Goal: Task Accomplishment & Management: Use online tool/utility

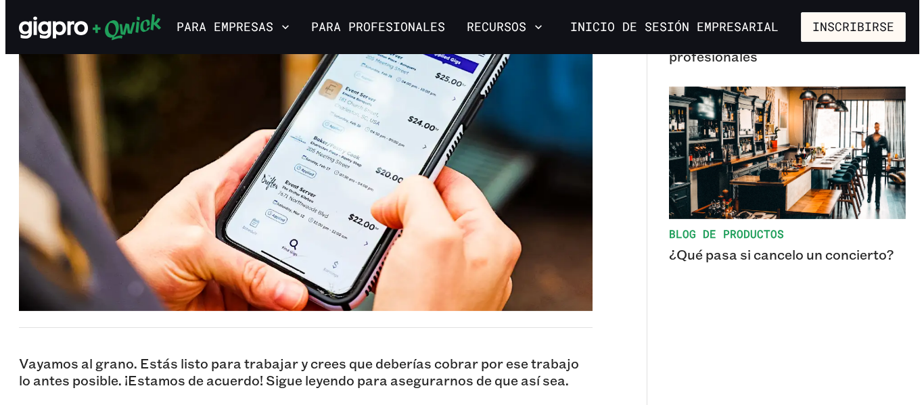
scroll to position [264, 0]
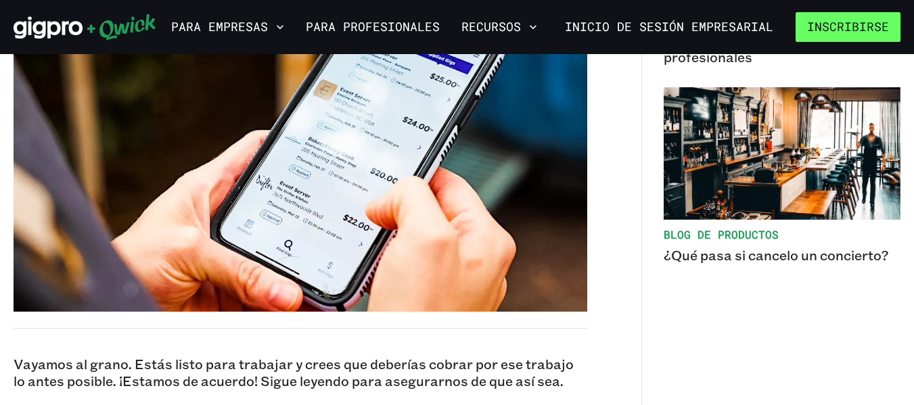
click at [855, 17] on button "Inscribirse" at bounding box center [847, 26] width 105 height 29
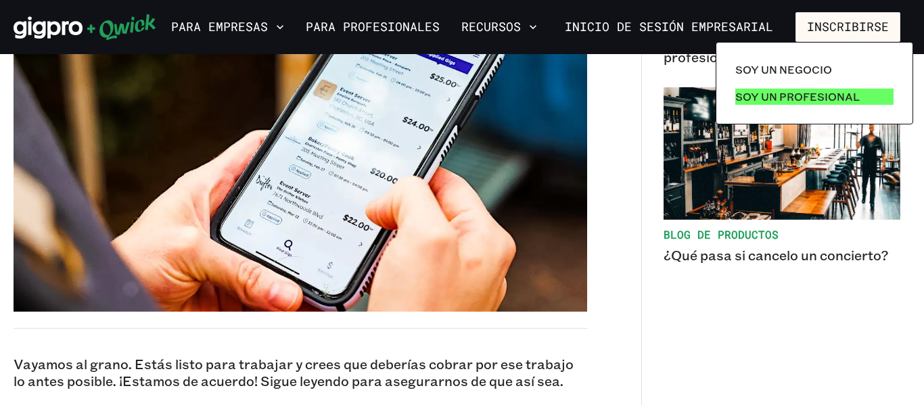
click at [748, 97] on font "Soy un profesional" at bounding box center [797, 96] width 124 height 14
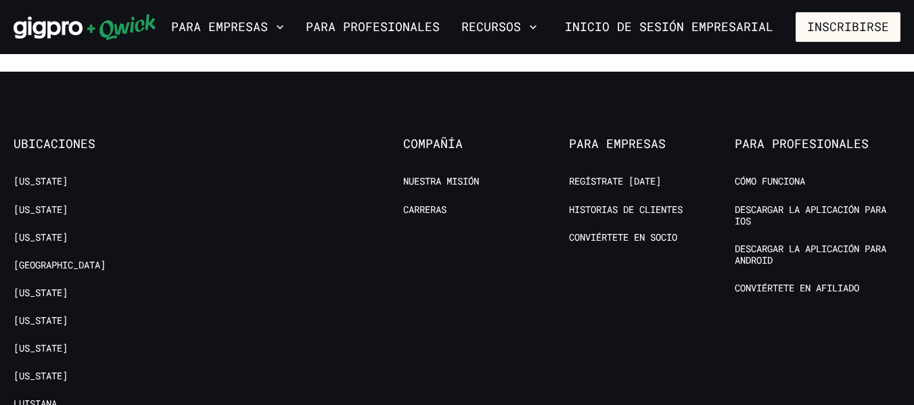
scroll to position [2618, 0]
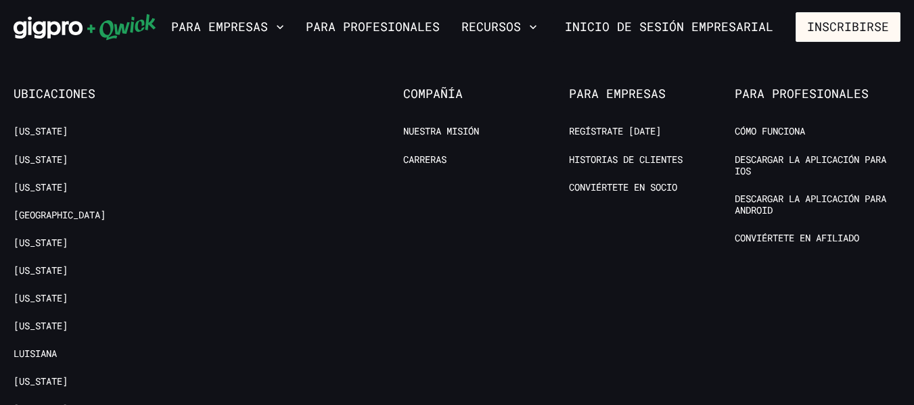
scroll to position [2655, 0]
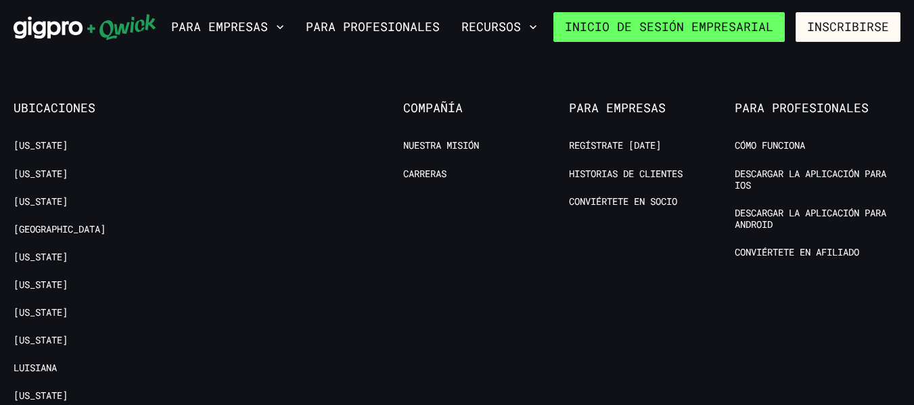
click at [645, 32] on font "Inicio de sesión empresarial" at bounding box center [669, 27] width 208 height 16
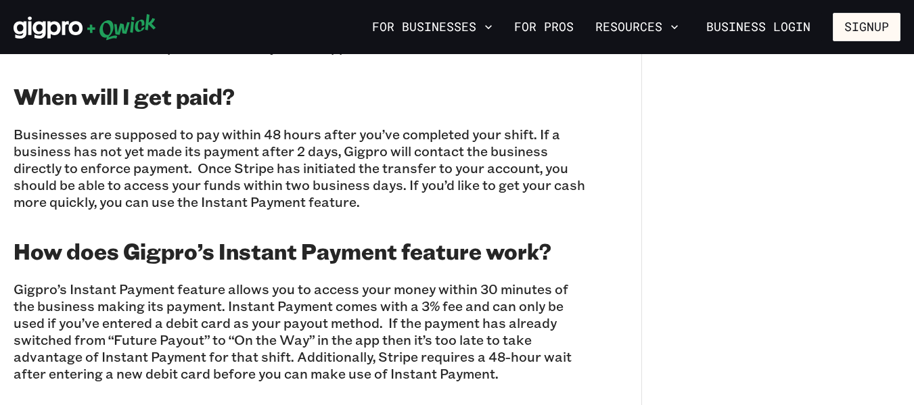
drag, startPoint x: 635, startPoint y: 2, endPoint x: 578, endPoint y: 95, distance: 109.6
click at [578, 95] on h2 "When will I get paid?" at bounding box center [301, 96] width 574 height 27
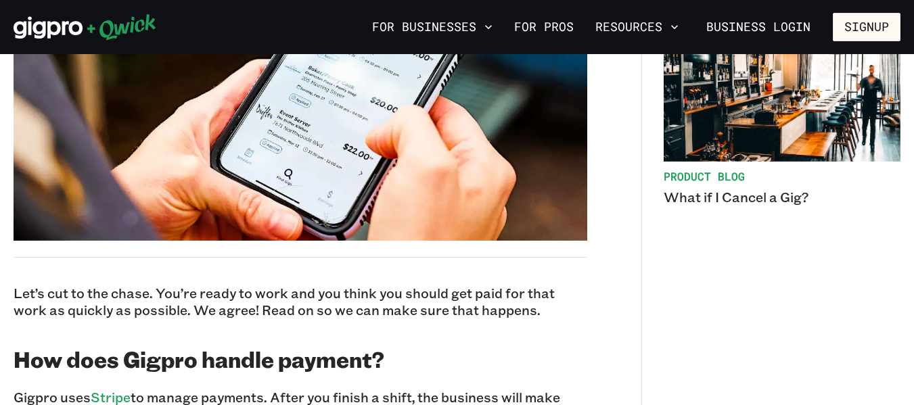
scroll to position [469, 0]
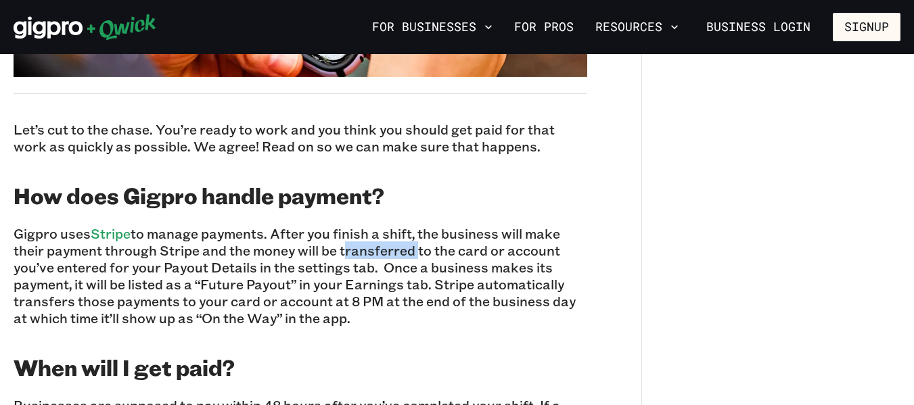
click at [679, 337] on div "Related Articles Product Blog How to Select Your Pros Product Blog What if I Ca…" at bounding box center [782, 229] width 237 height 1180
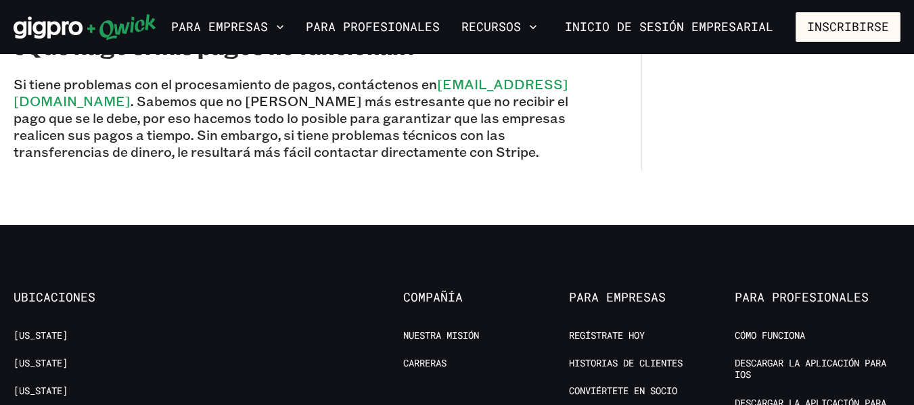
scroll to position [1235, 0]
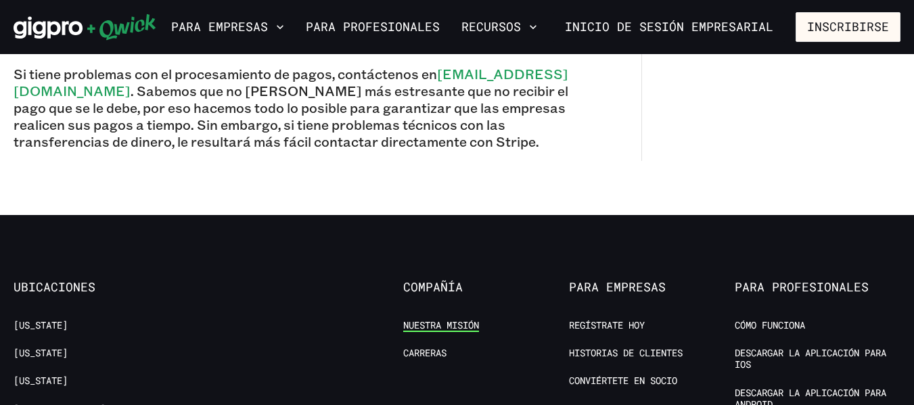
click at [460, 319] on font "Nuestra misión" at bounding box center [441, 325] width 76 height 13
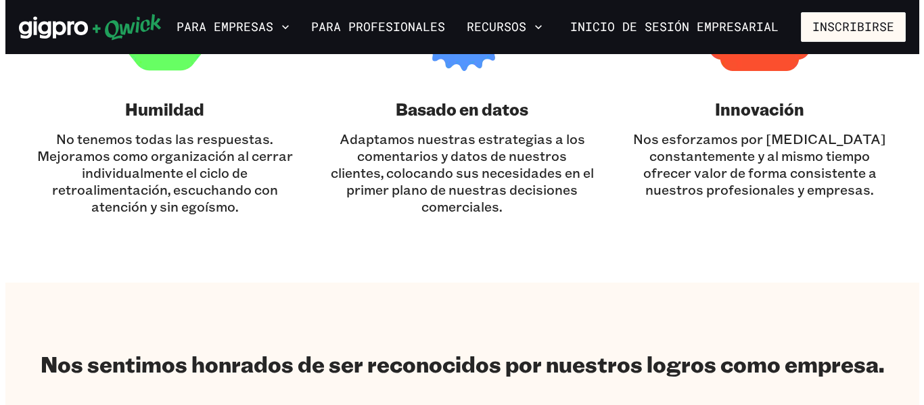
scroll to position [1151, 0]
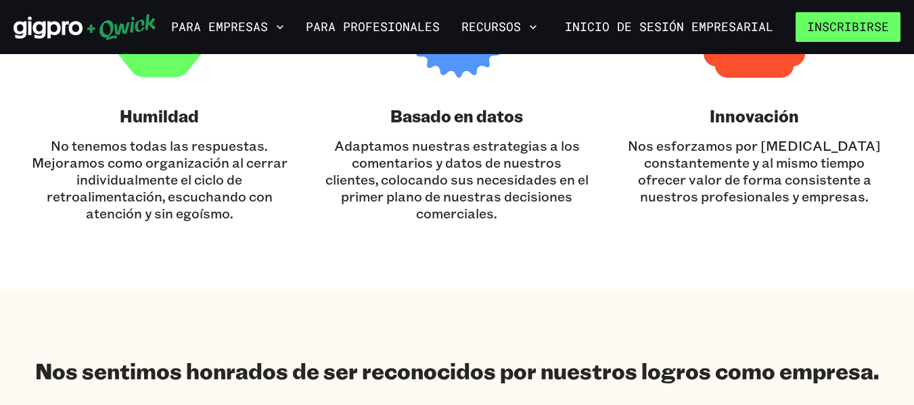
click at [839, 22] on font "Inscribirse" at bounding box center [848, 27] width 82 height 16
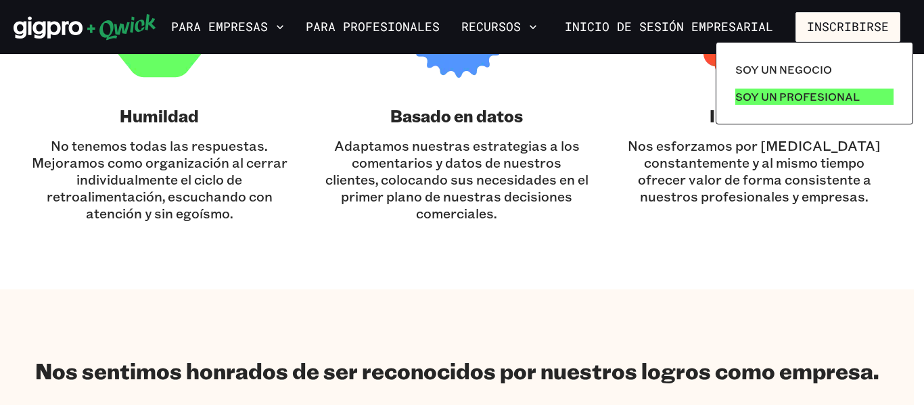
click at [830, 99] on font "Soy un profesional" at bounding box center [797, 96] width 124 height 14
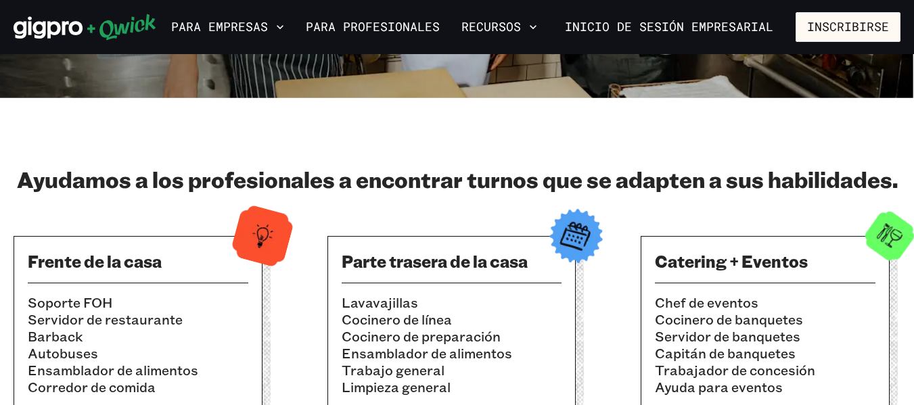
scroll to position [401, 0]
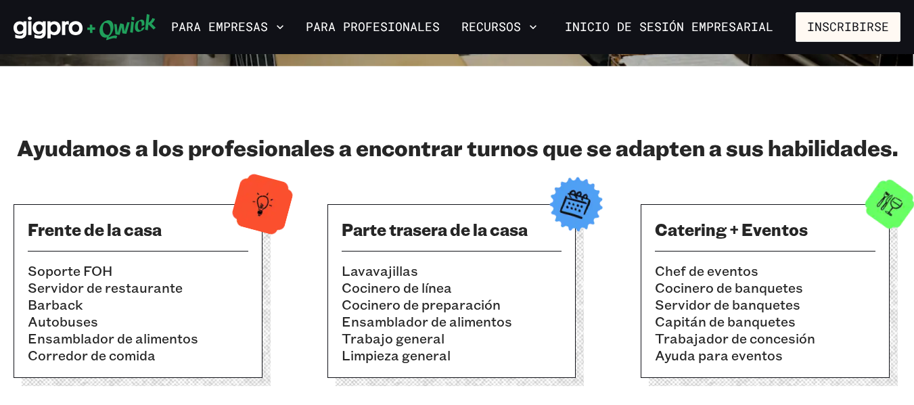
click at [768, 304] on font "Servidor de banquetes" at bounding box center [727, 305] width 145 height 18
click at [725, 235] on font "Catering + Eventos" at bounding box center [731, 229] width 153 height 22
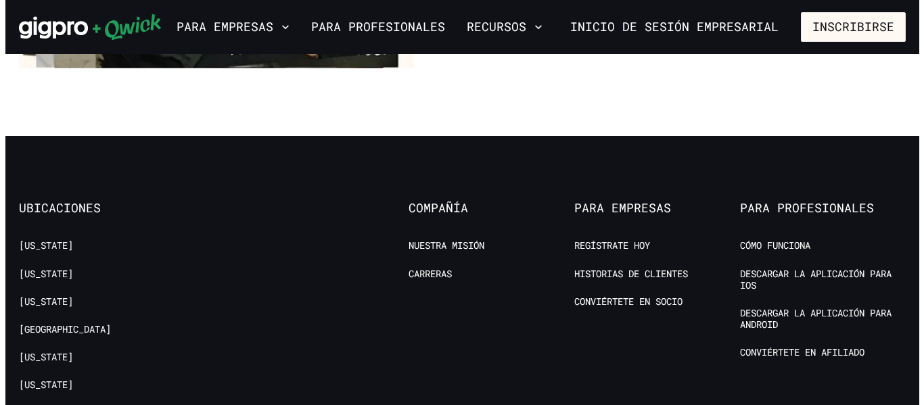
scroll to position [2672, 0]
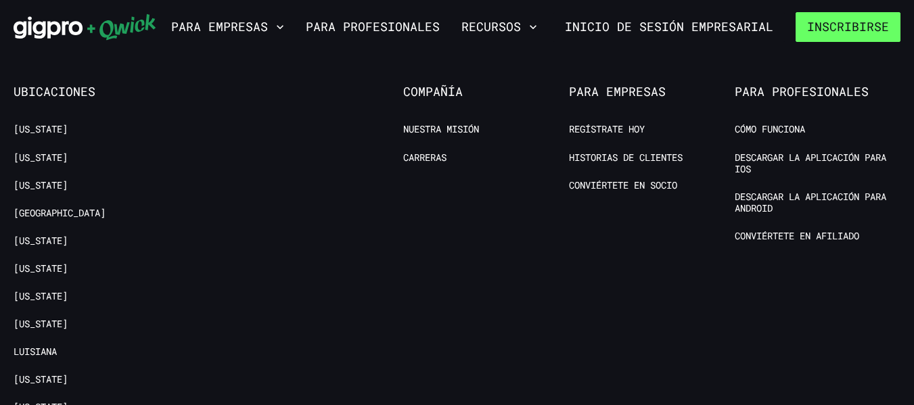
click at [845, 34] on font "Inscribirse" at bounding box center [848, 27] width 82 height 16
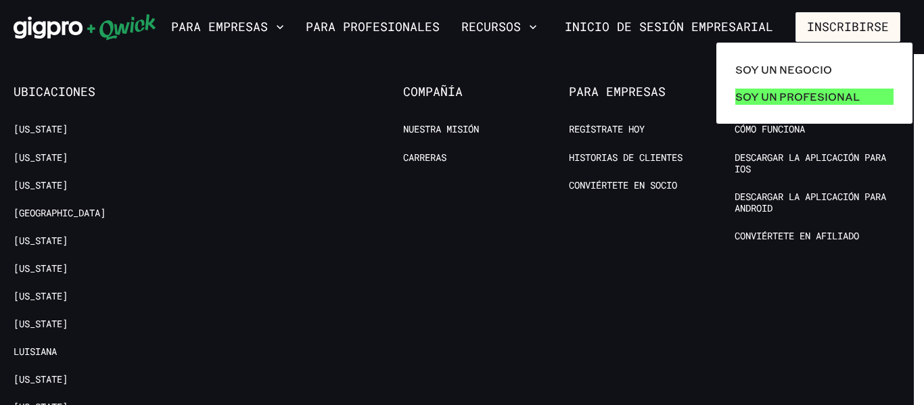
click at [825, 97] on font "Soy un profesional" at bounding box center [797, 96] width 124 height 14
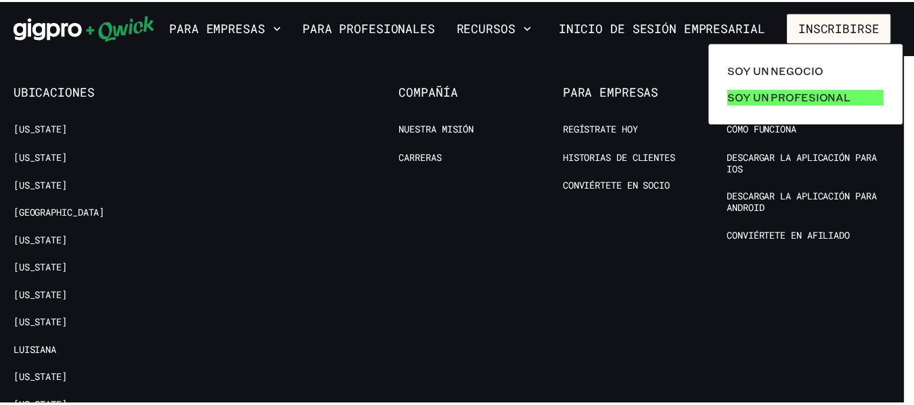
scroll to position [0, 0]
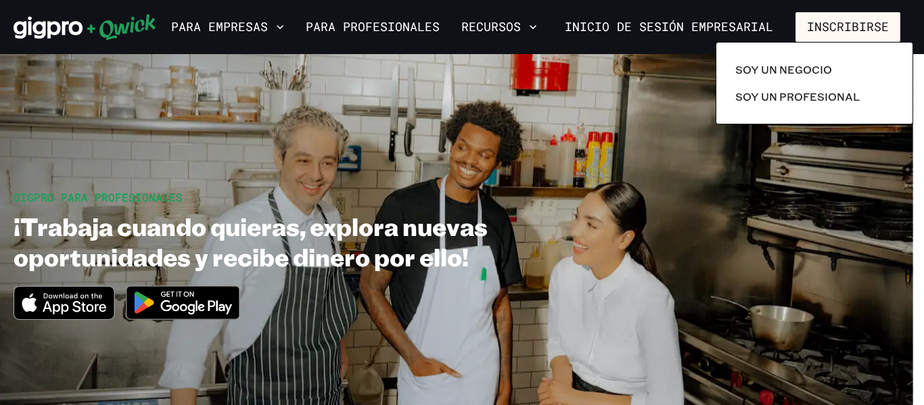
click at [651, 24] on div at bounding box center [462, 202] width 924 height 405
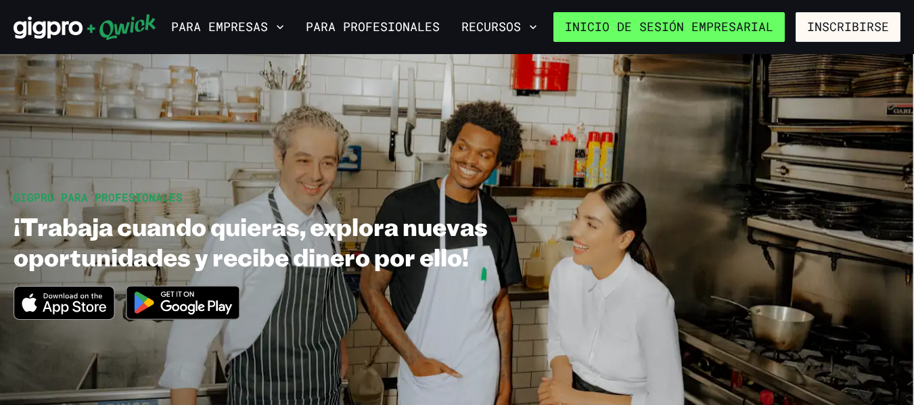
click at [697, 27] on font "Inicio de sesión empresarial" at bounding box center [669, 27] width 208 height 16
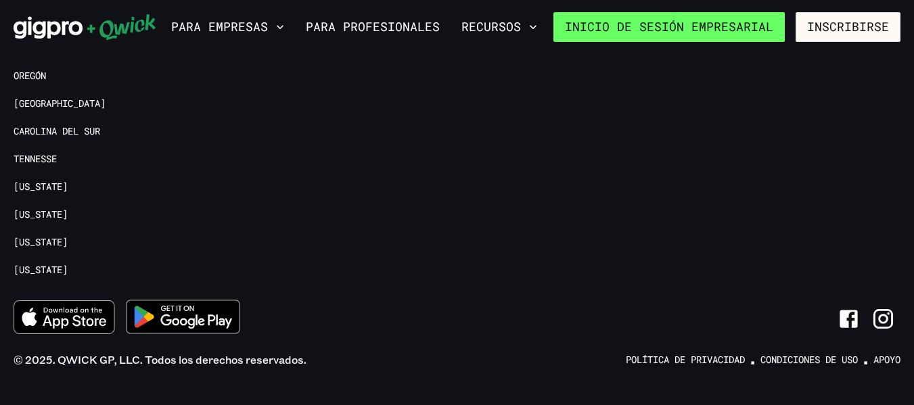
scroll to position [3200, 0]
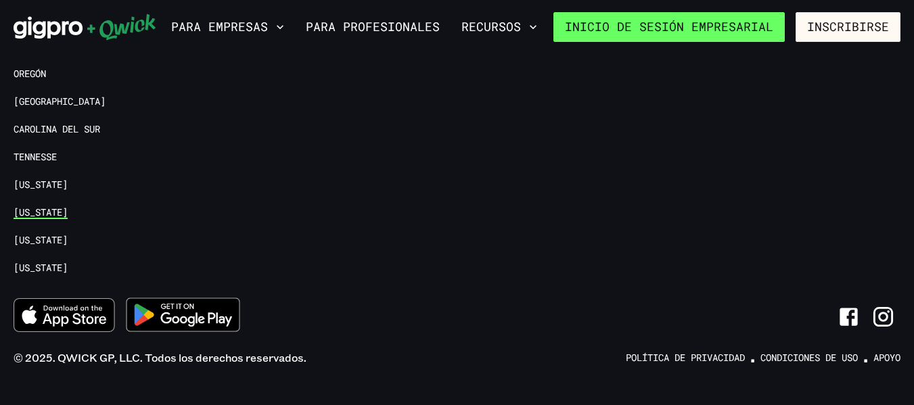
click at [36, 206] on font "[US_STATE]" at bounding box center [41, 212] width 54 height 13
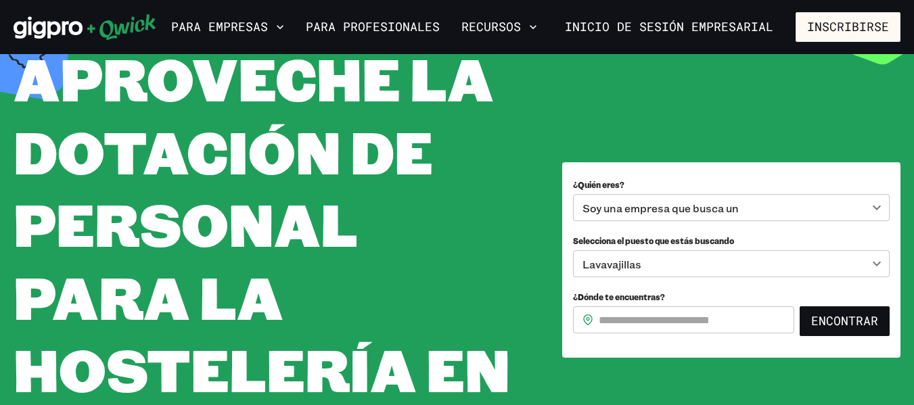
scroll to position [80, 0]
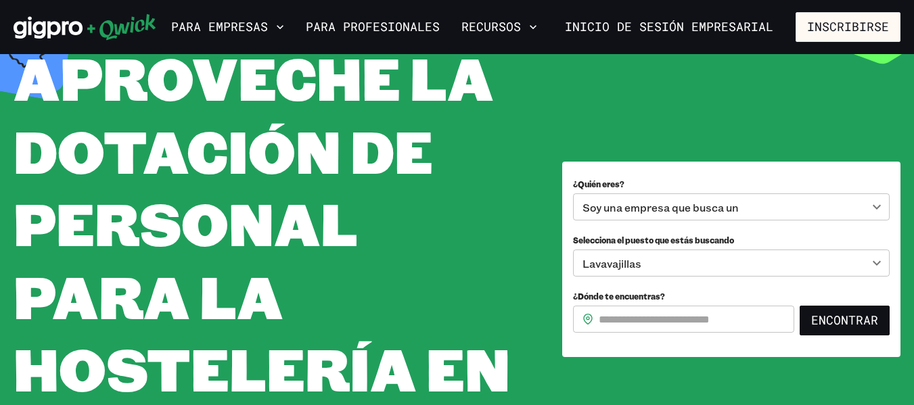
click at [876, 261] on body "**********" at bounding box center [457, 122] width 914 height 405
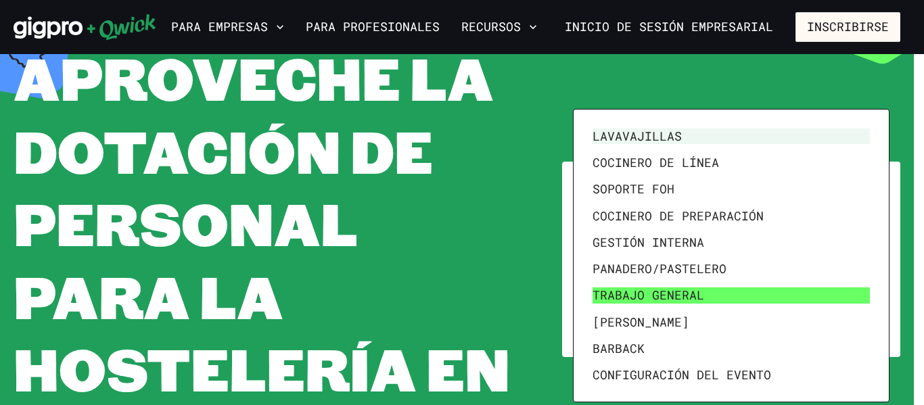
click at [698, 299] on font "Trabajo general" at bounding box center [649, 295] width 112 height 16
type input "**********"
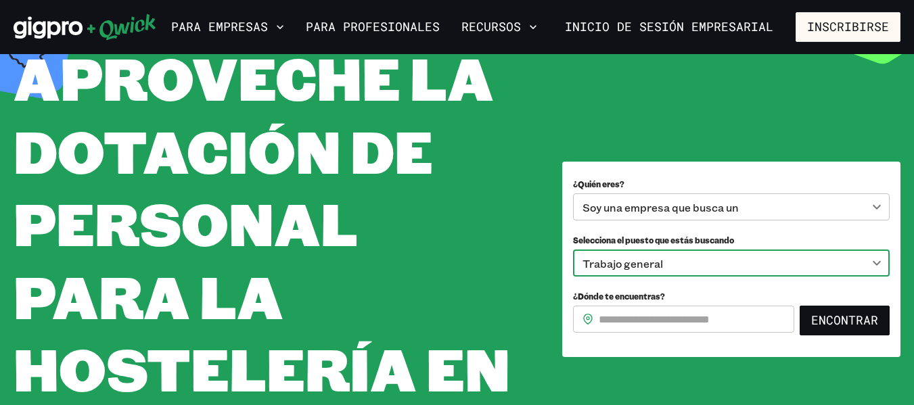
click at [677, 321] on input "¿Dónde te encuentras?" at bounding box center [696, 319] width 195 height 27
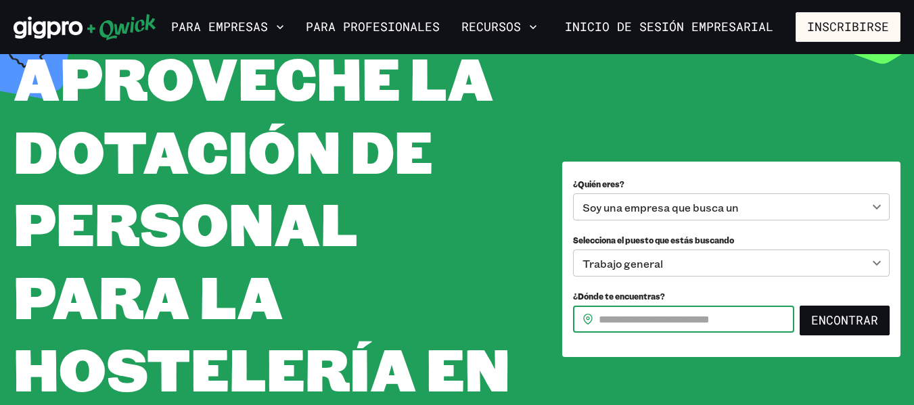
type input "*****"
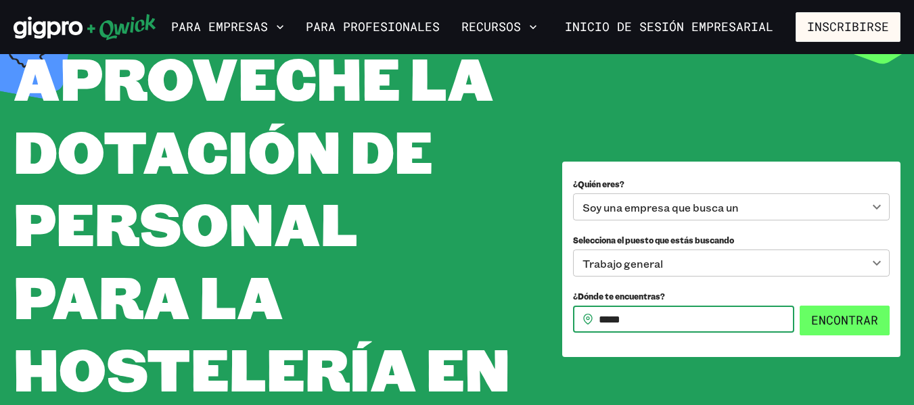
click at [854, 327] on font "Encontrar" at bounding box center [844, 320] width 67 height 16
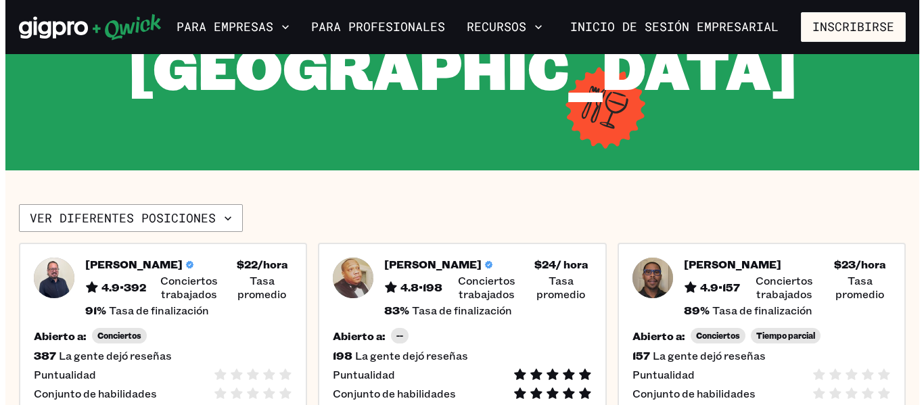
scroll to position [344, 0]
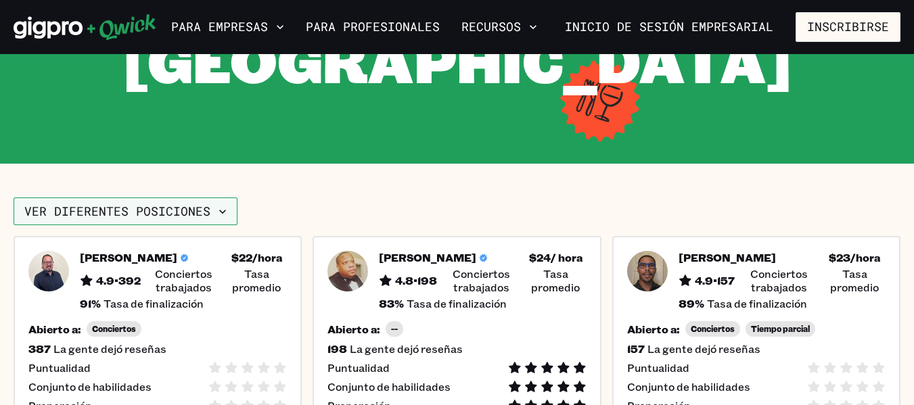
click at [219, 211] on icon "button" at bounding box center [223, 212] width 14 height 14
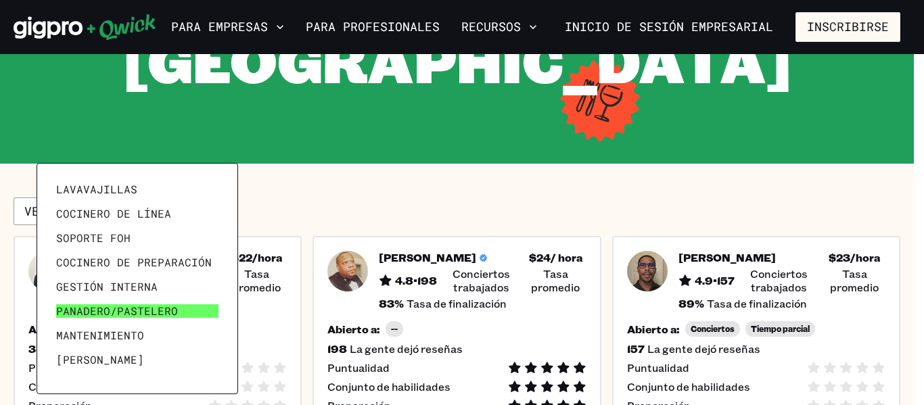
click at [145, 312] on font "Panadero/Pastelero" at bounding box center [117, 311] width 122 height 14
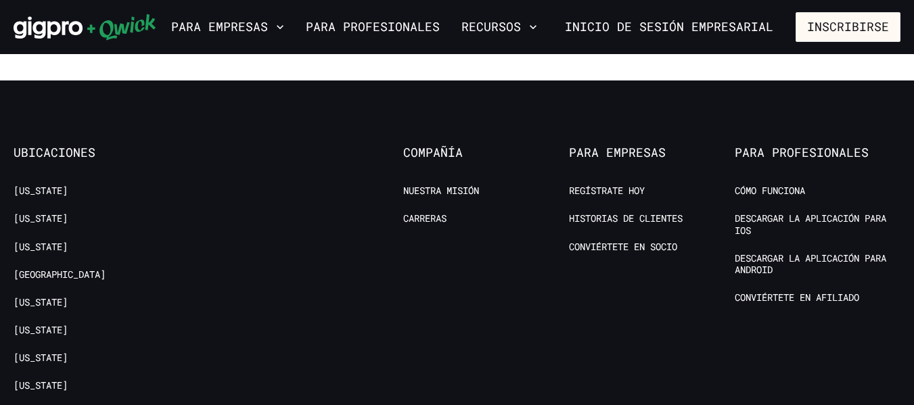
scroll to position [1243, 0]
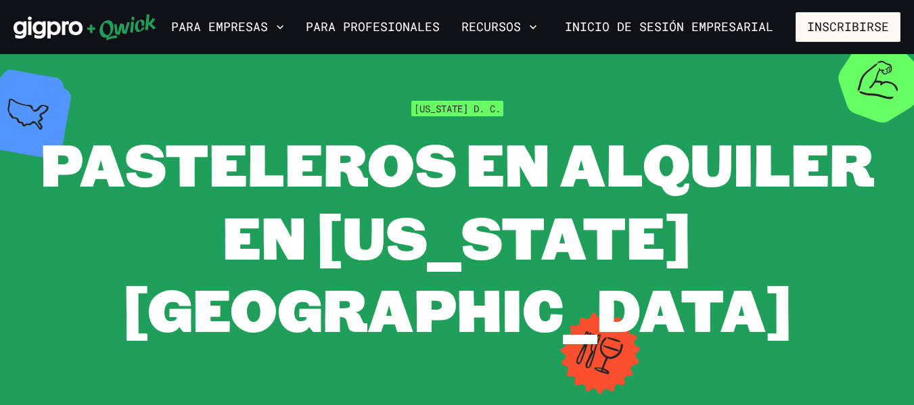
scroll to position [0, 0]
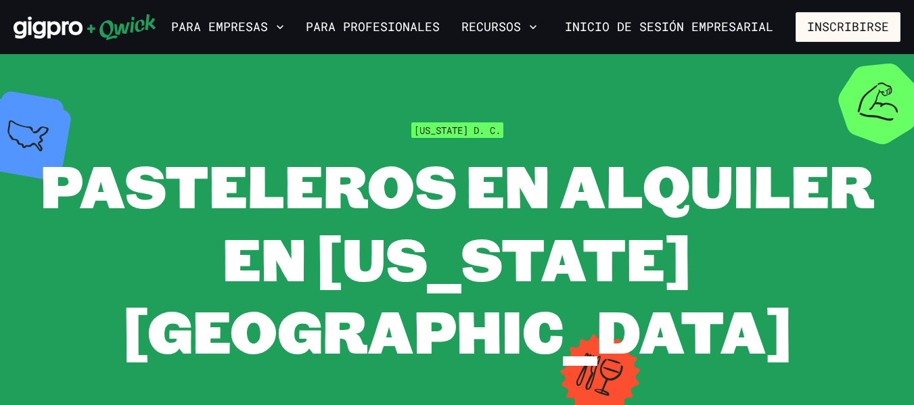
click at [753, 120] on section "[US_STATE] D. C. [PERSON_NAME] en alquiler en [US_STATE][GEOGRAPHIC_DATA]" at bounding box center [457, 244] width 914 height 381
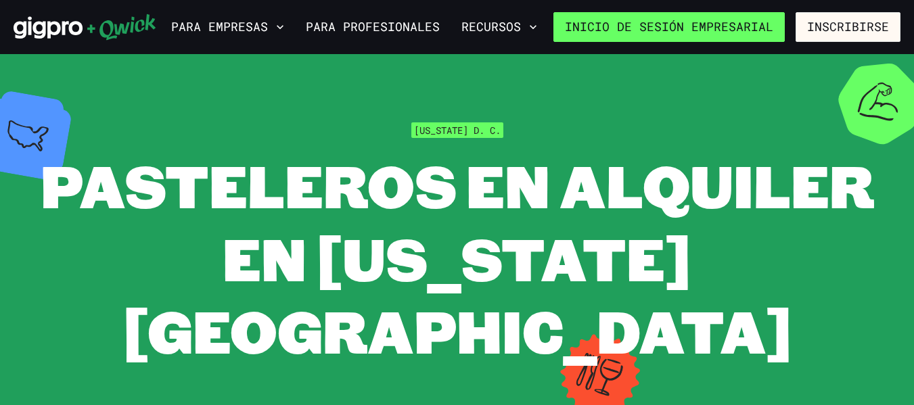
click at [735, 28] on font "Inicio de sesión empresarial" at bounding box center [669, 27] width 208 height 16
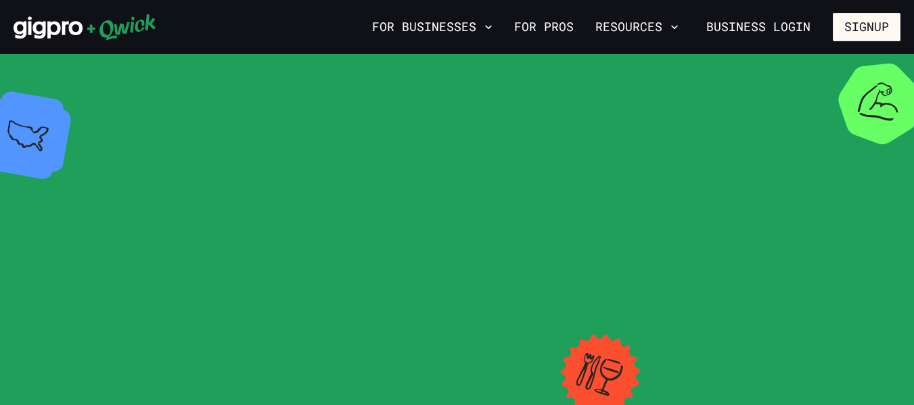
scroll to position [344, 0]
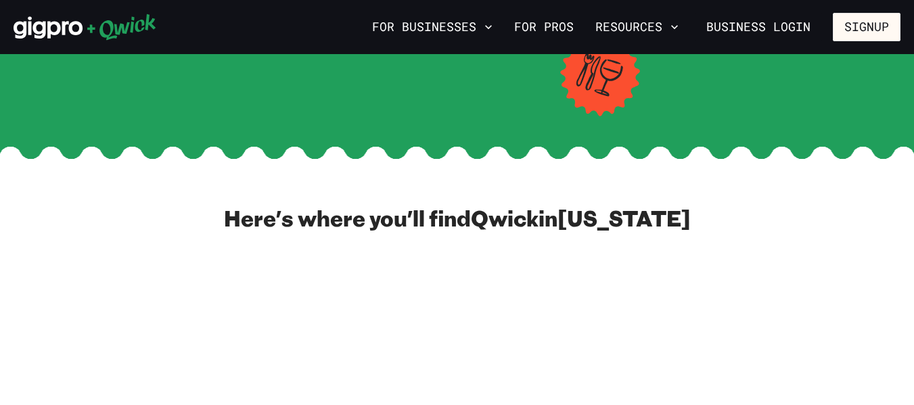
scroll to position [80, 0]
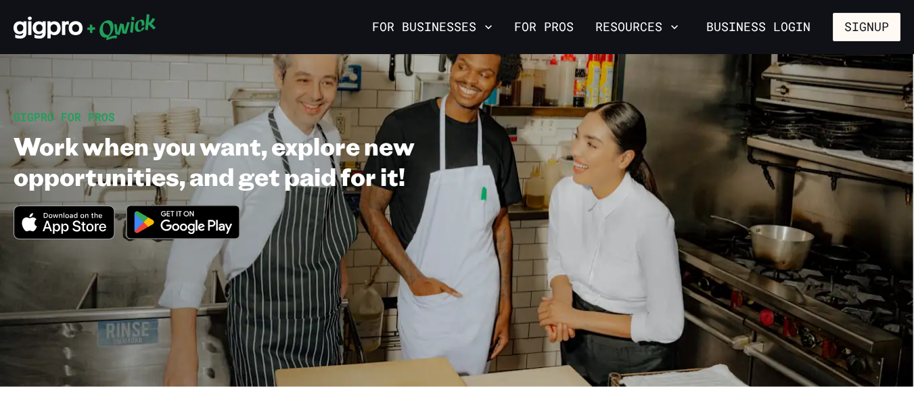
scroll to position [3200, 0]
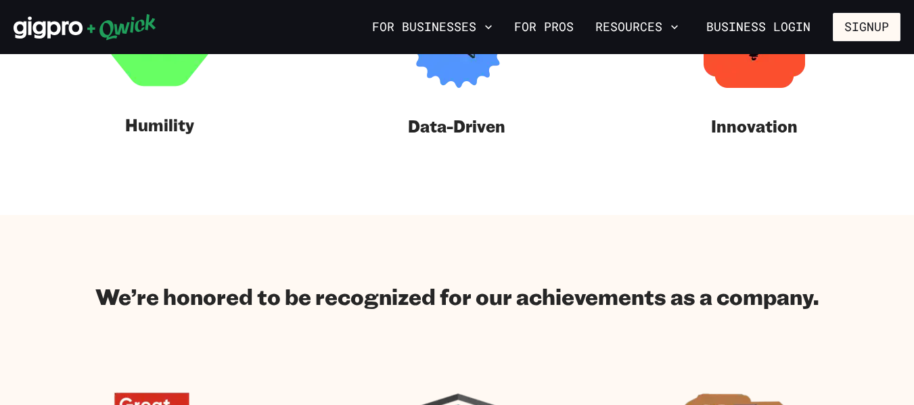
scroll to position [1235, 0]
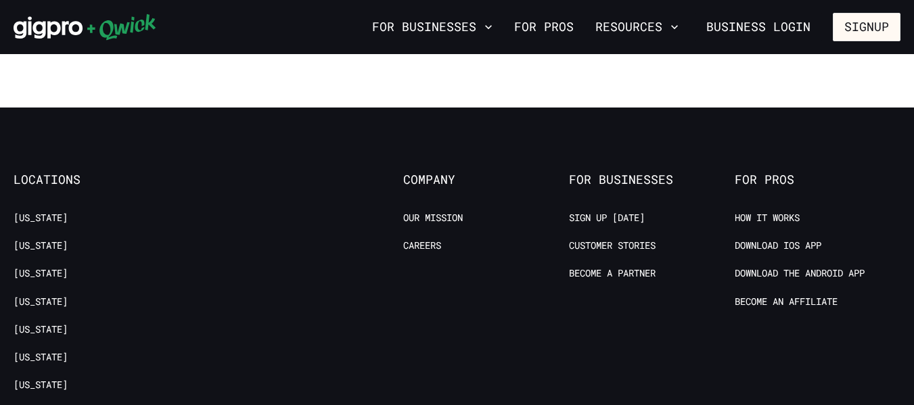
click at [896, 248] on li "Download IOS App" at bounding box center [818, 247] width 166 height 17
drag, startPoint x: 582, startPoint y: 404, endPoint x: 588, endPoint y: 419, distance: 15.7
